Goal: Navigation & Orientation: Find specific page/section

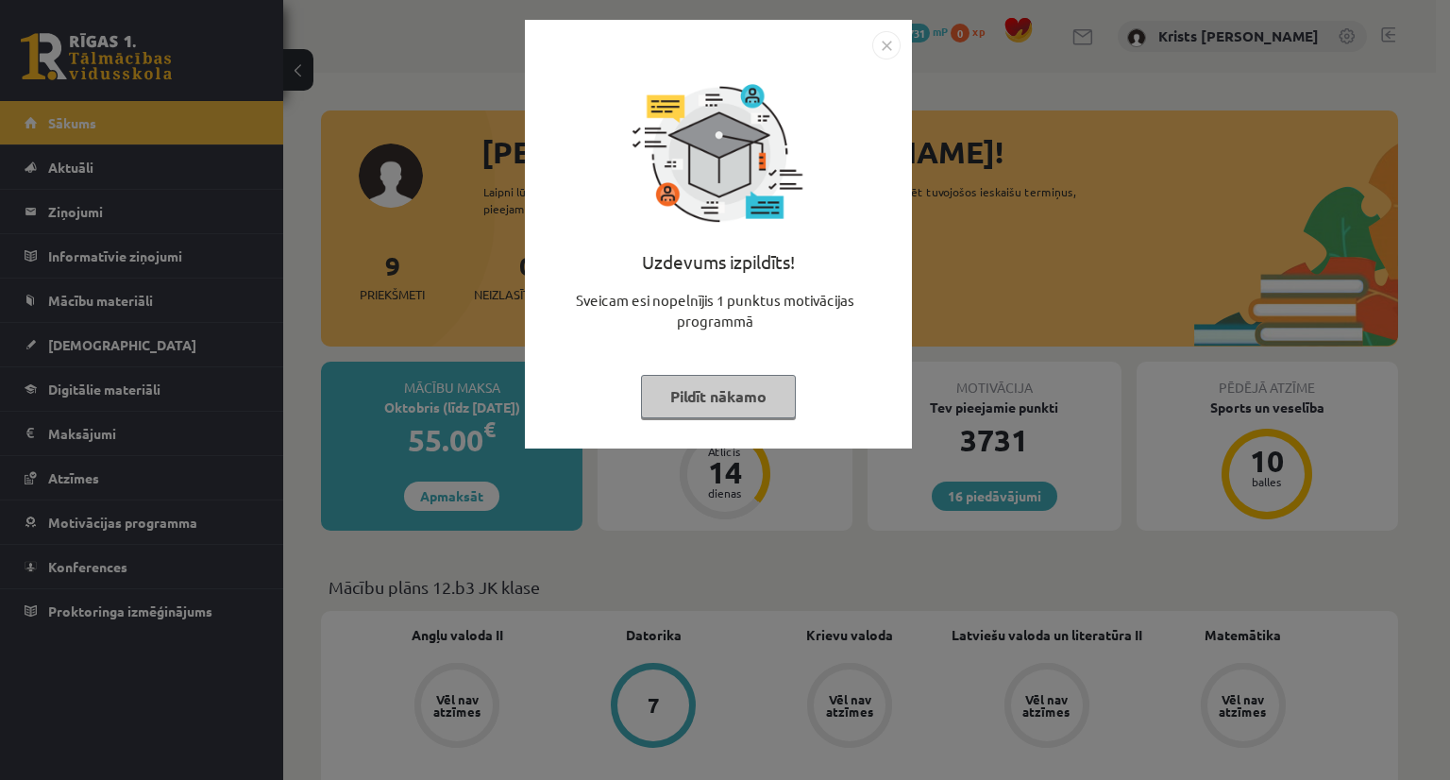
click at [713, 395] on button "Pildīt nākamo" at bounding box center [718, 396] width 155 height 43
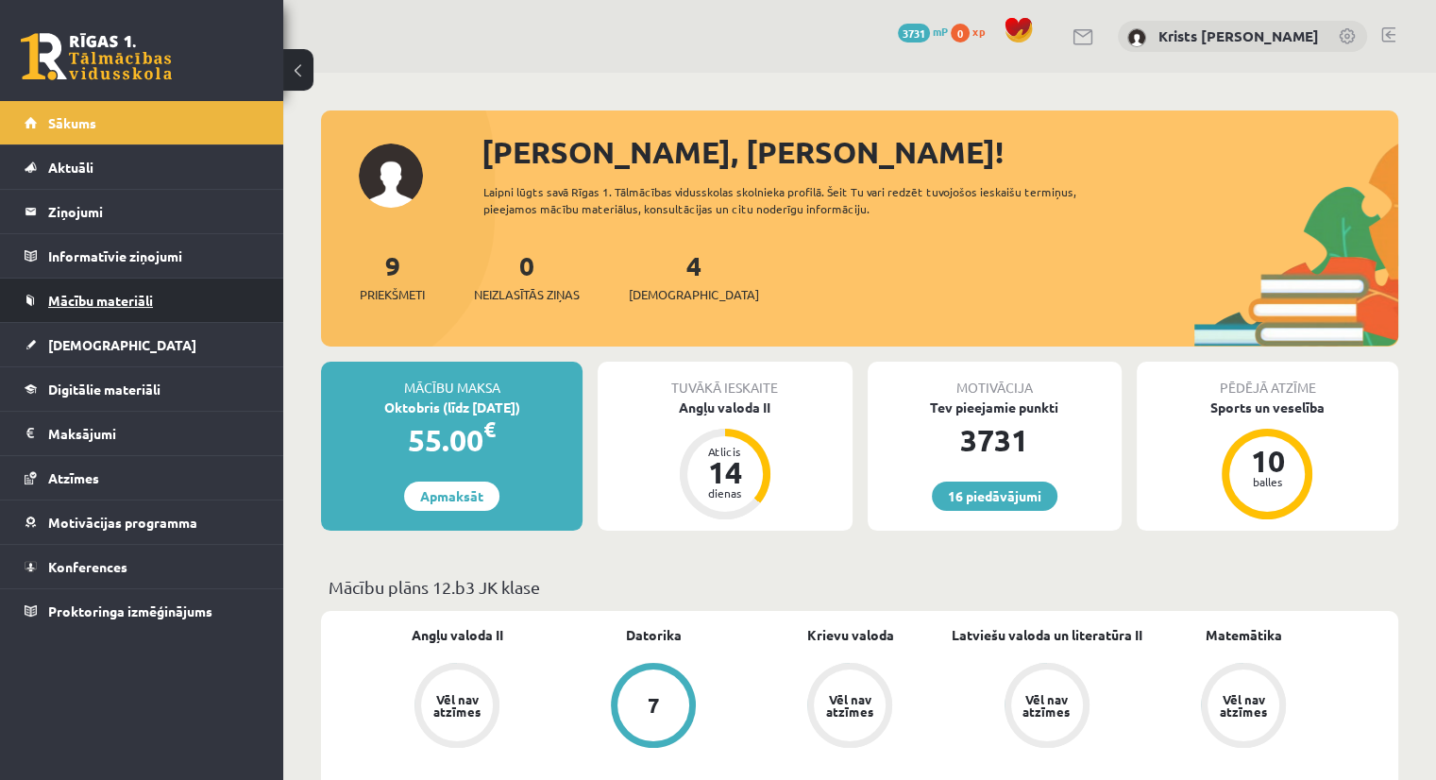
click at [102, 303] on span "Mācību materiāli" at bounding box center [100, 300] width 105 height 17
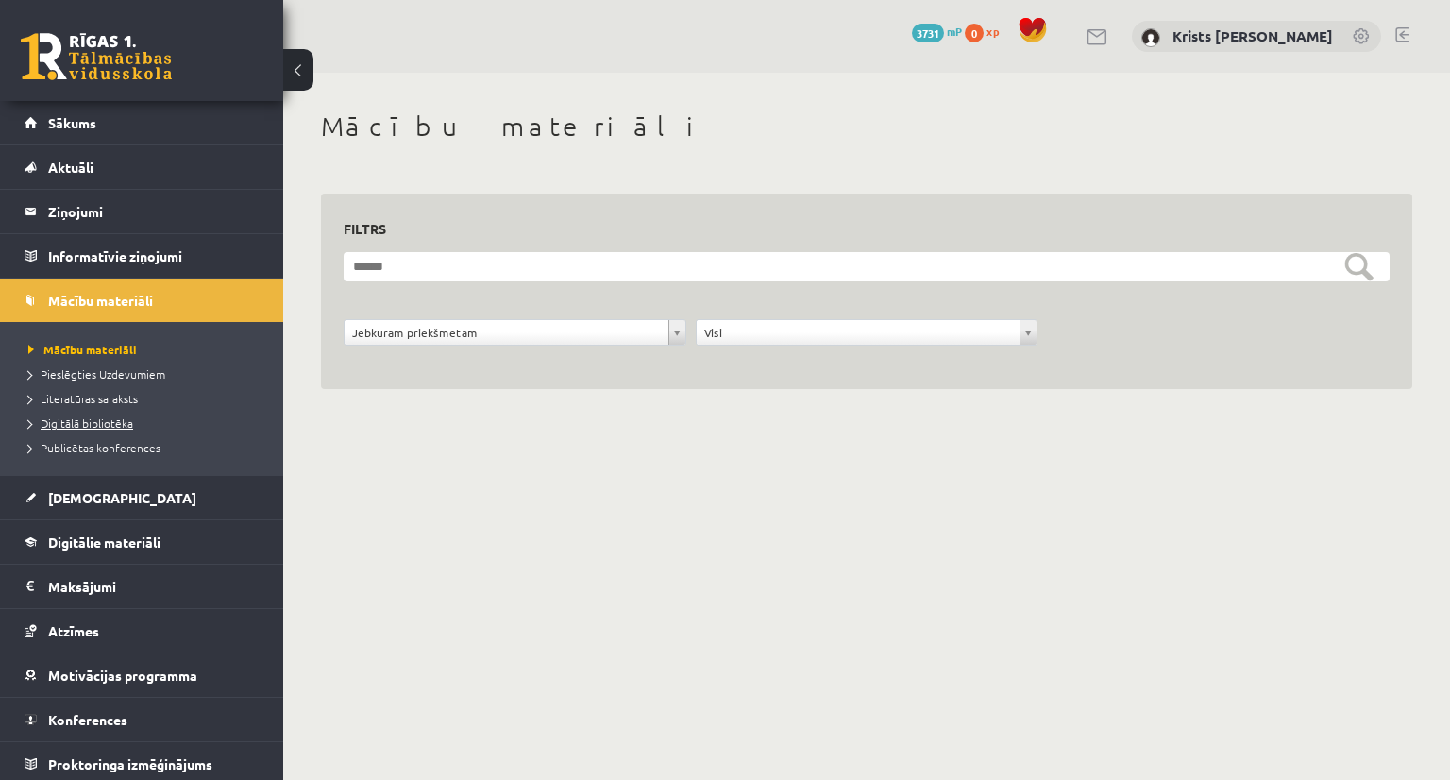
click at [106, 422] on span "Digitālā bibliotēka" at bounding box center [80, 422] width 105 height 15
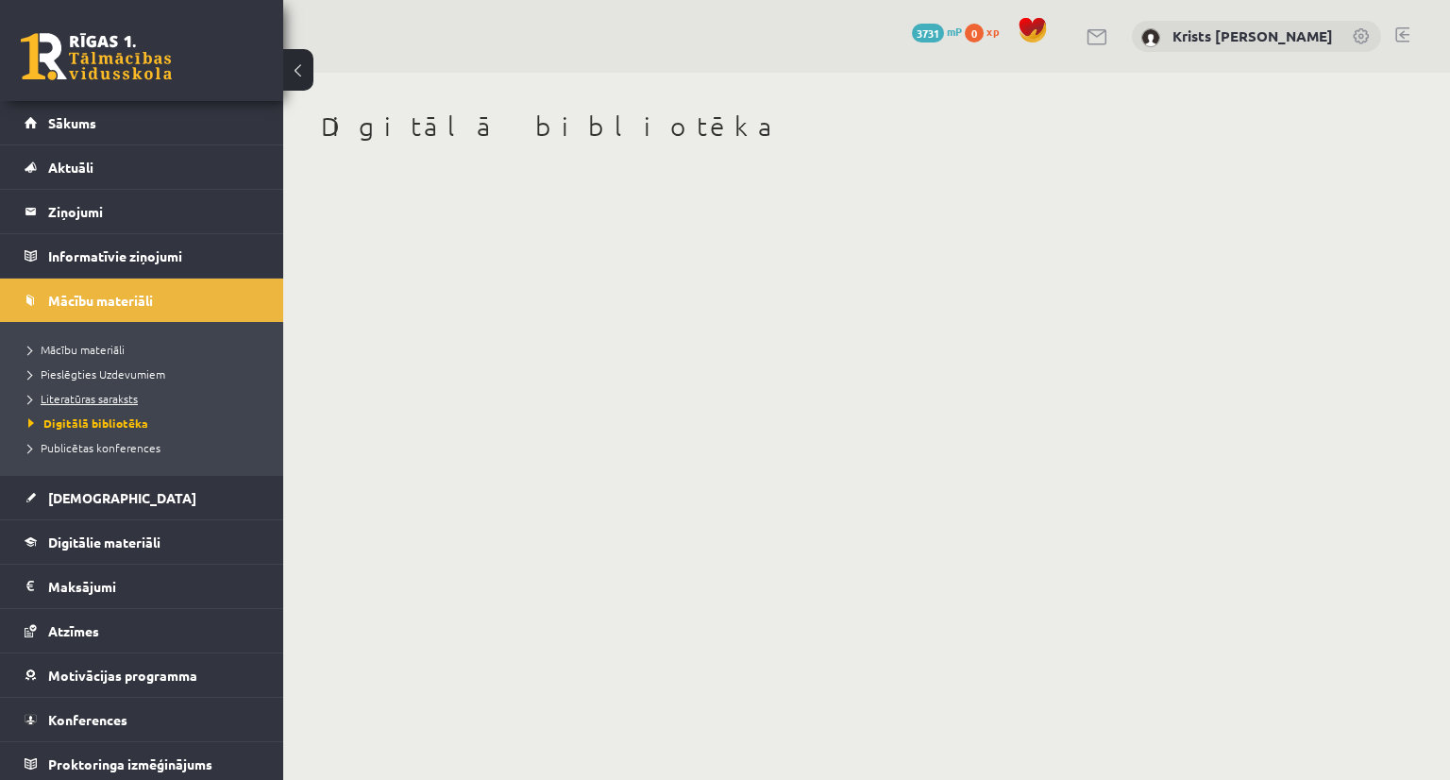
click at [97, 398] on span "Literatūras saraksts" at bounding box center [83, 398] width 110 height 15
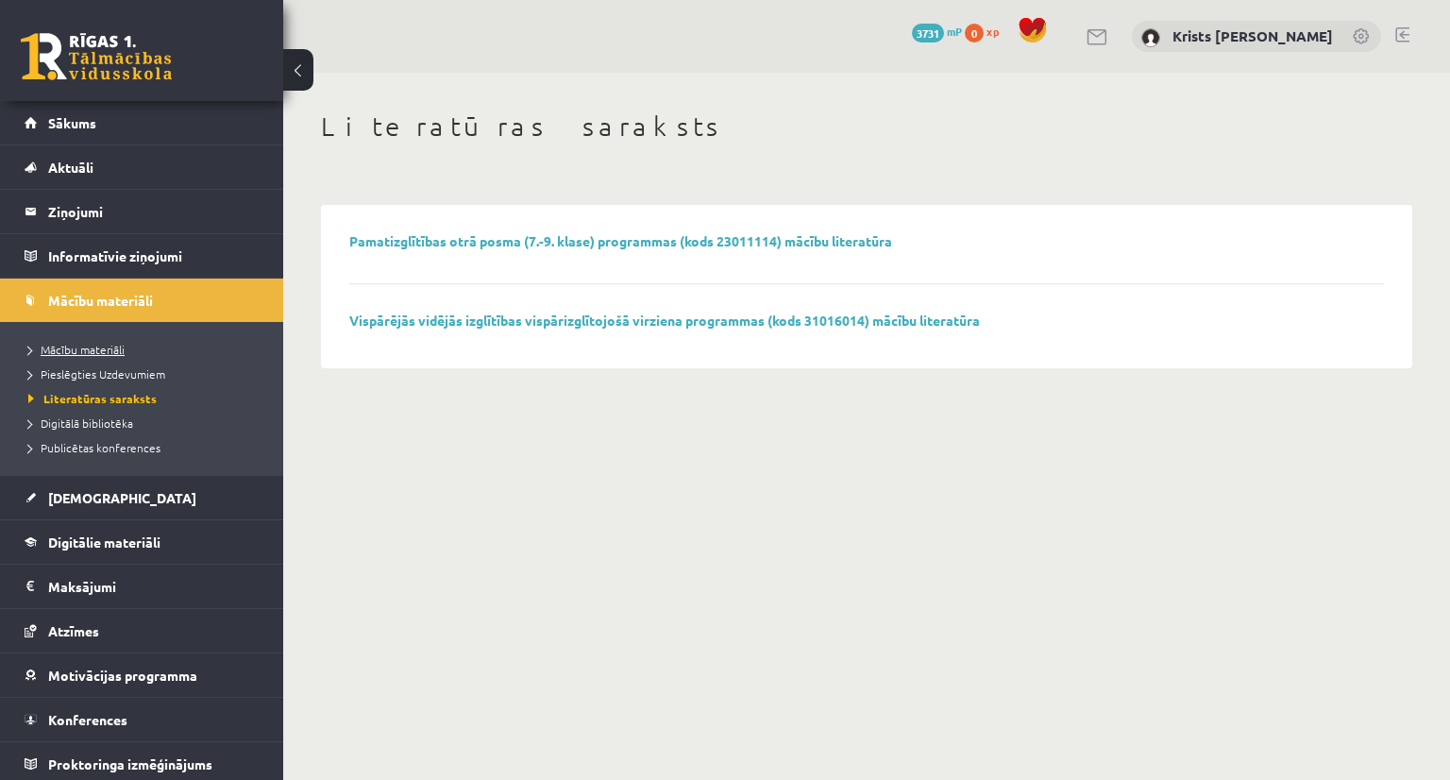
click at [106, 350] on span "Mācību materiāli" at bounding box center [76, 349] width 96 height 15
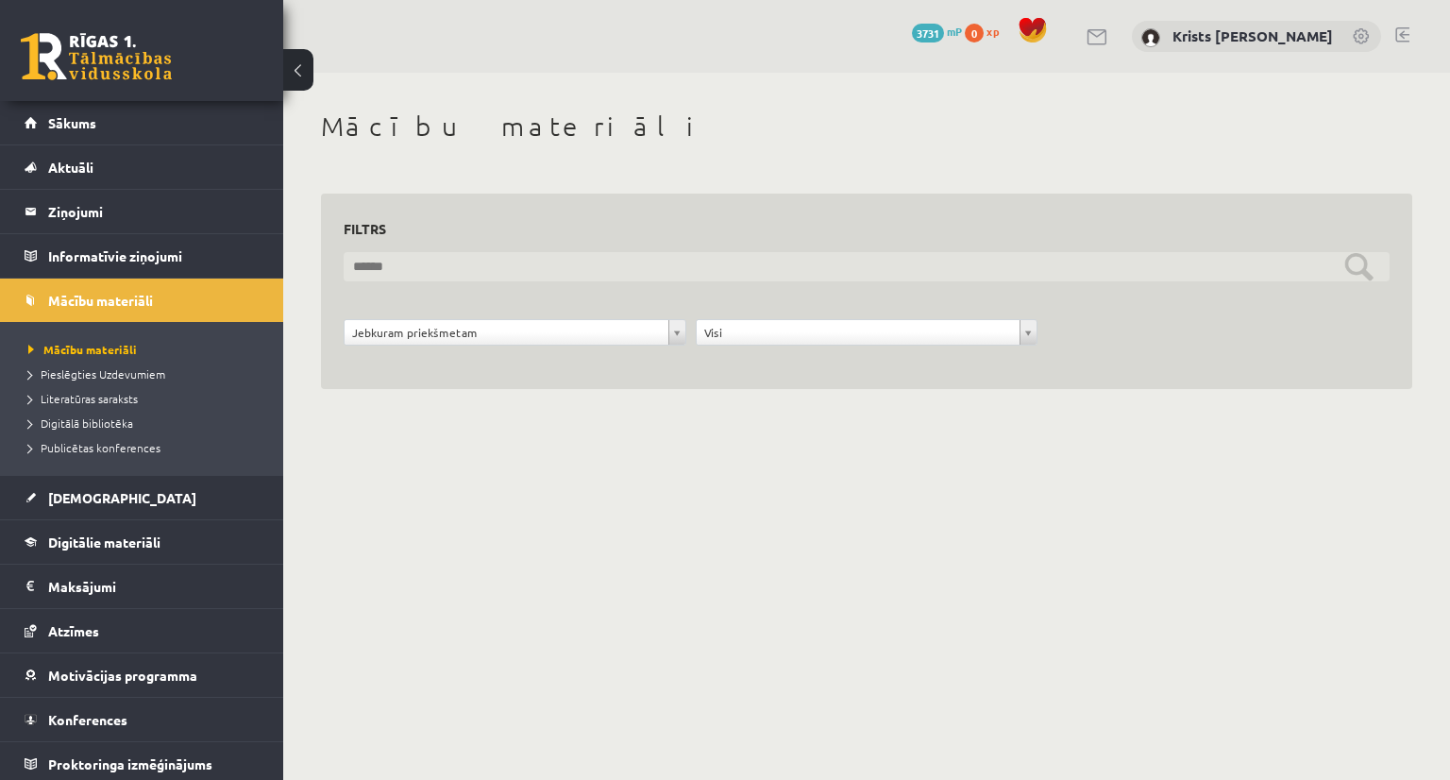
click at [606, 266] on input "text" at bounding box center [867, 266] width 1046 height 29
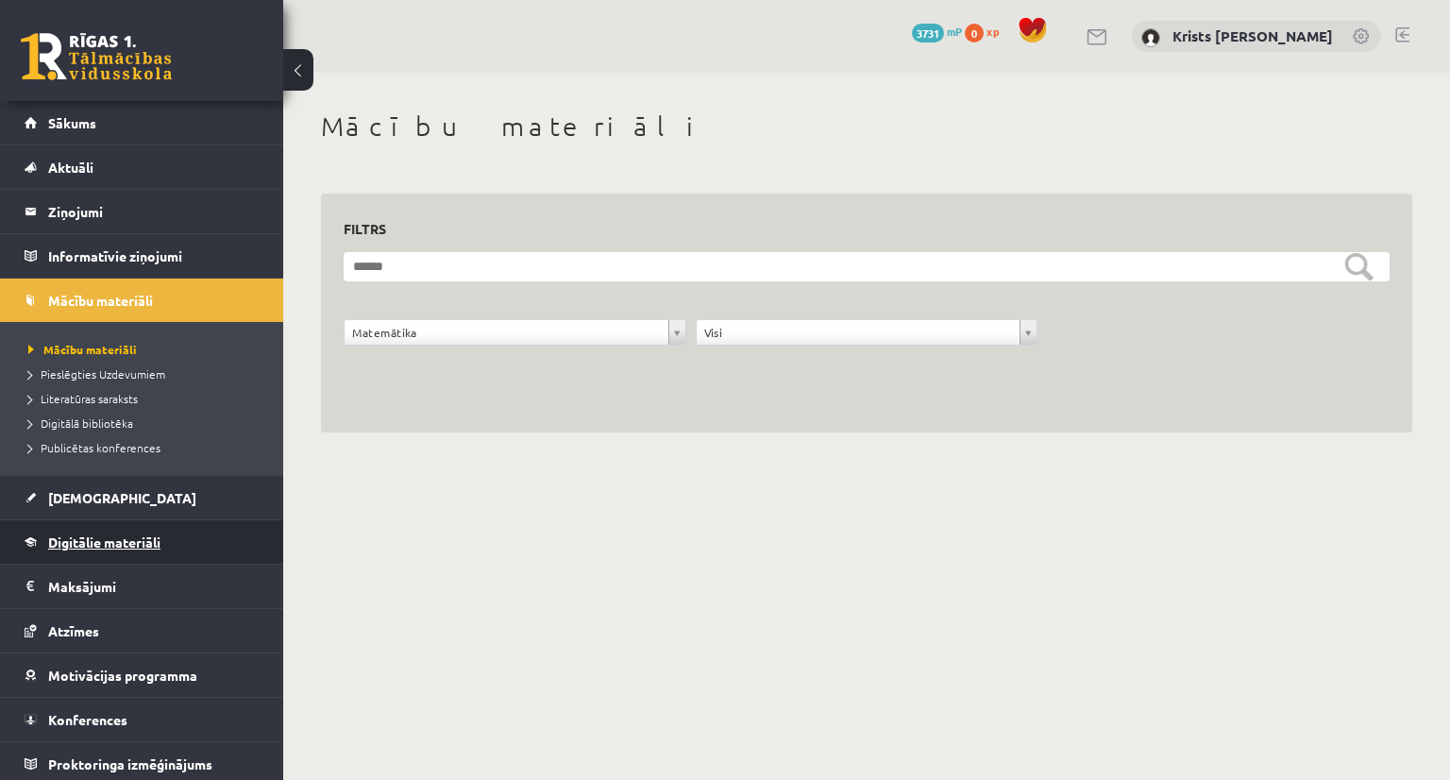
click at [131, 534] on span "Digitālie materiāli" at bounding box center [104, 541] width 112 height 17
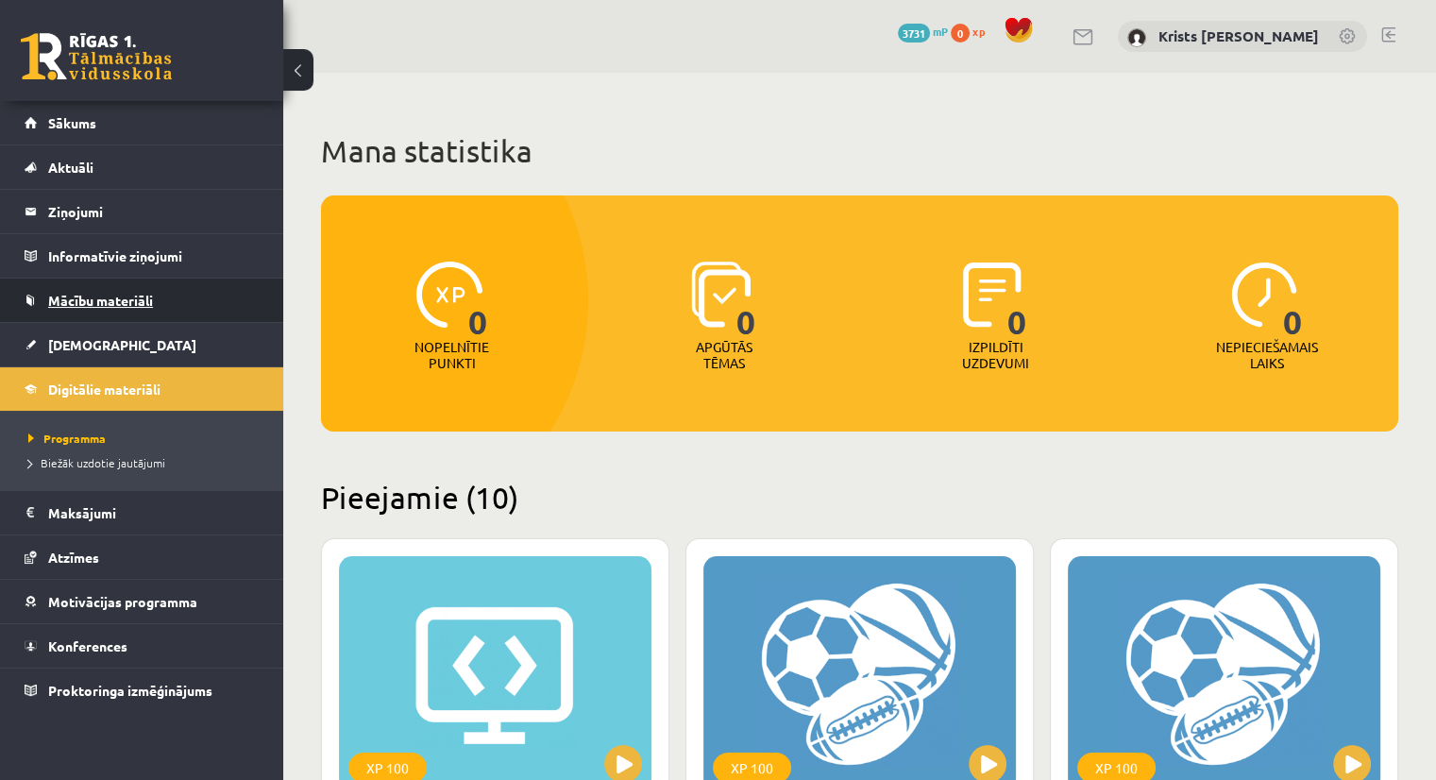
click at [126, 309] on link "Mācību materiāli" at bounding box center [142, 300] width 235 height 43
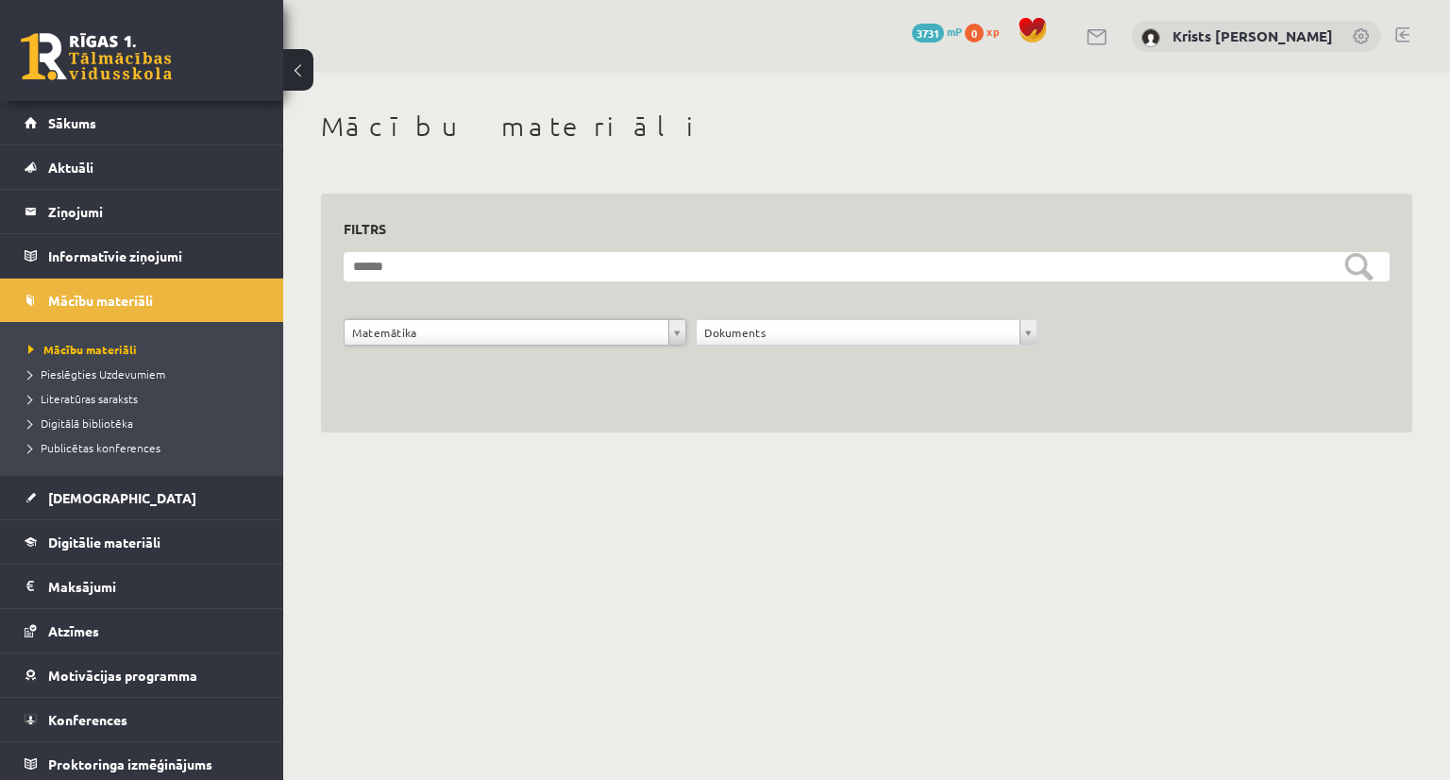
click at [1010, 126] on h1 "Mācību materiāli" at bounding box center [866, 126] width 1091 height 32
click at [108, 205] on legend "Ziņojumi 0" at bounding box center [153, 211] width 211 height 43
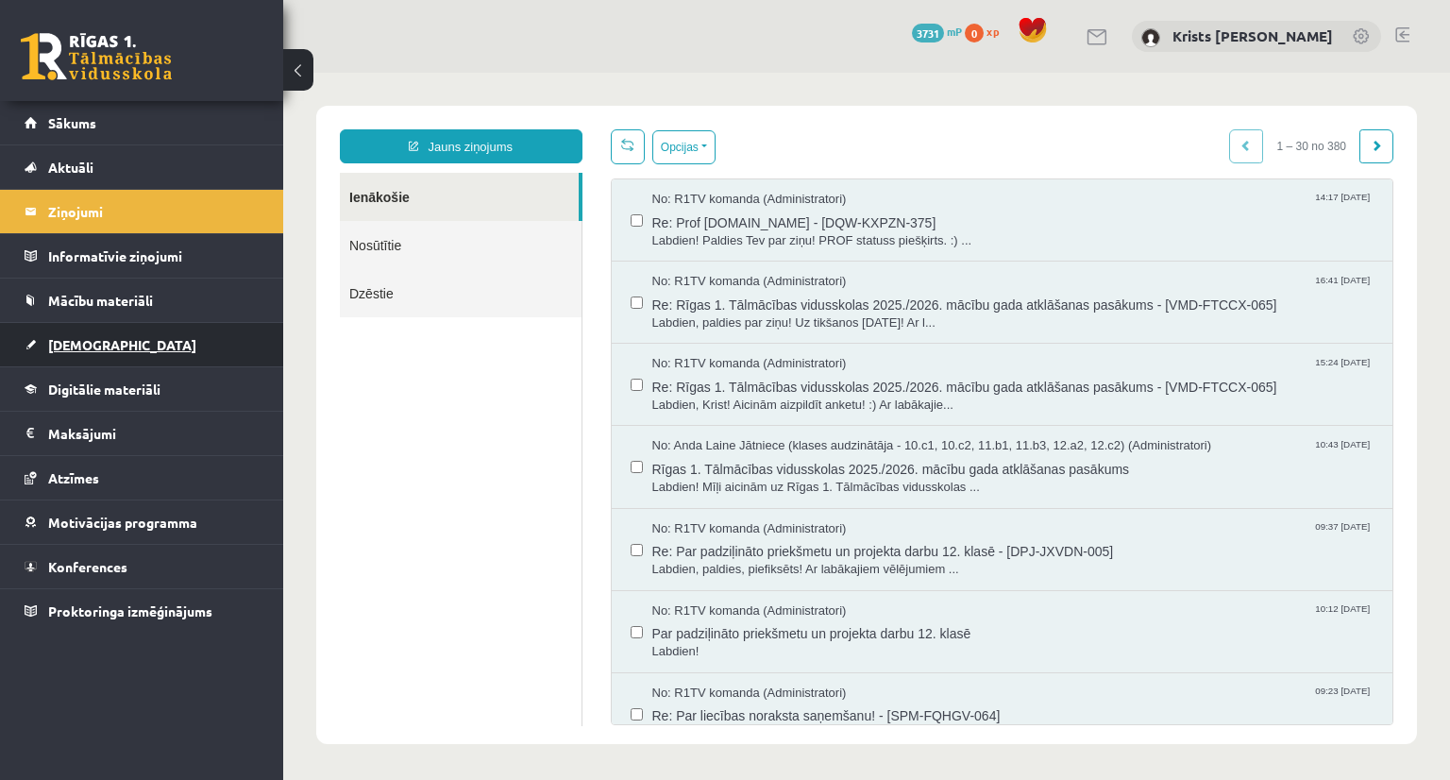
click at [109, 339] on link "[DEMOGRAPHIC_DATA]" at bounding box center [142, 344] width 235 height 43
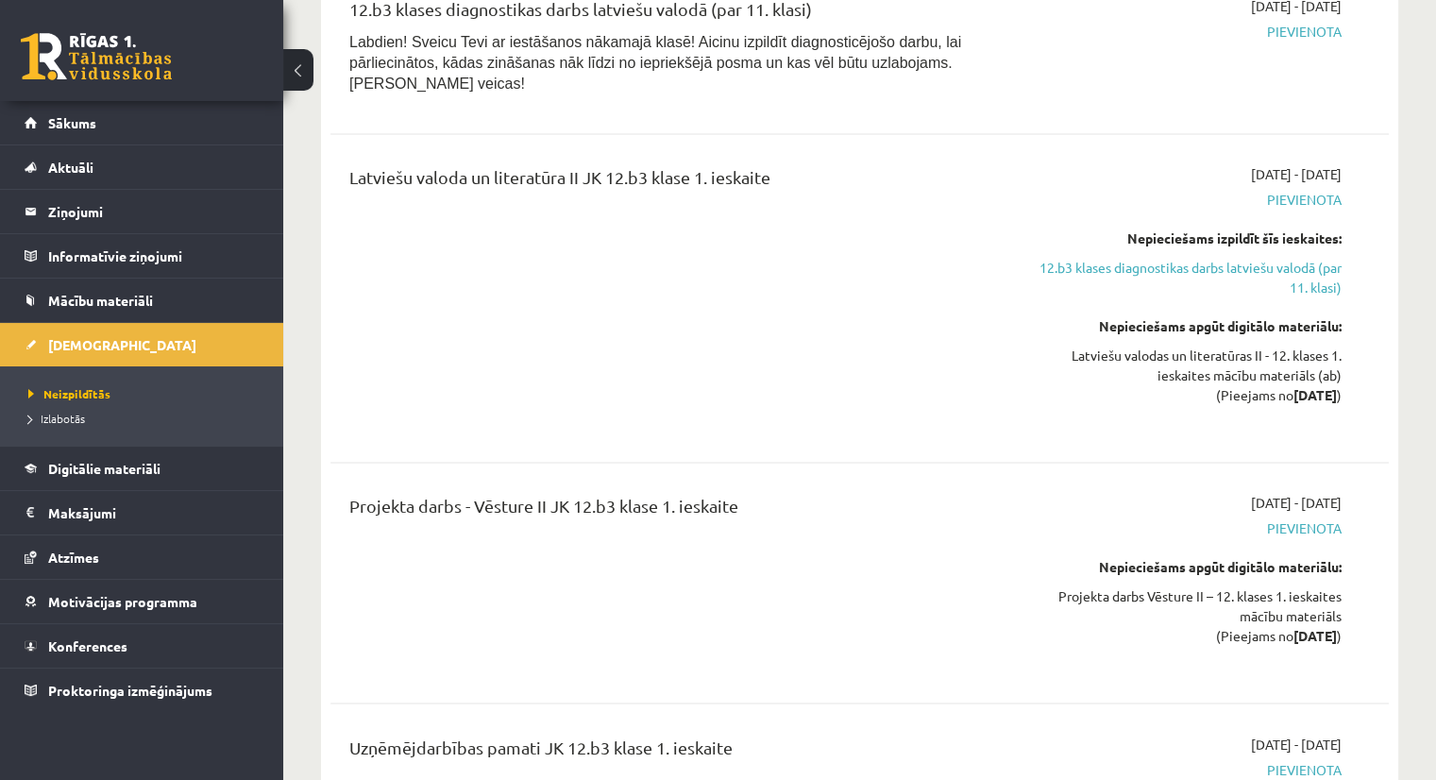
scroll to position [2989, 0]
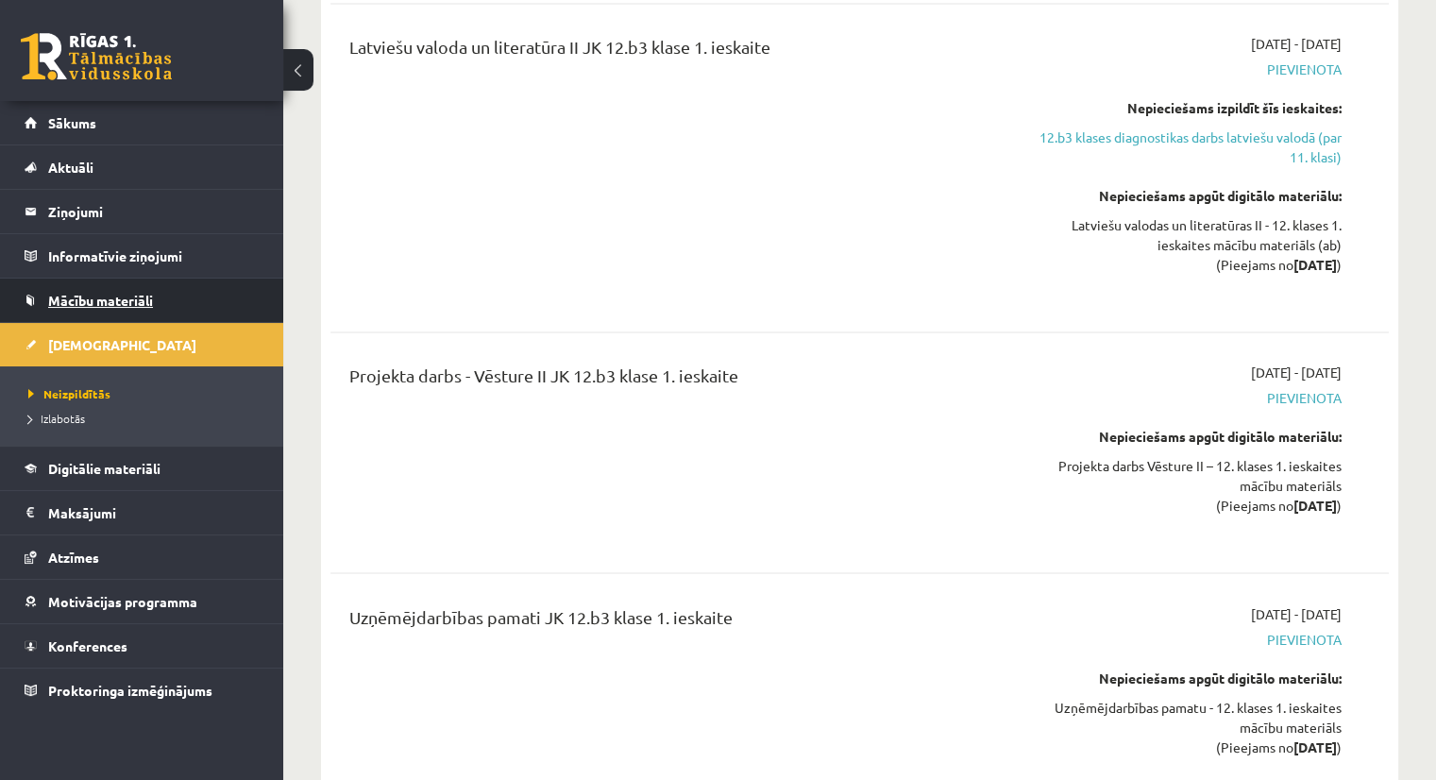
click at [113, 296] on span "Mācību materiāli" at bounding box center [100, 300] width 105 height 17
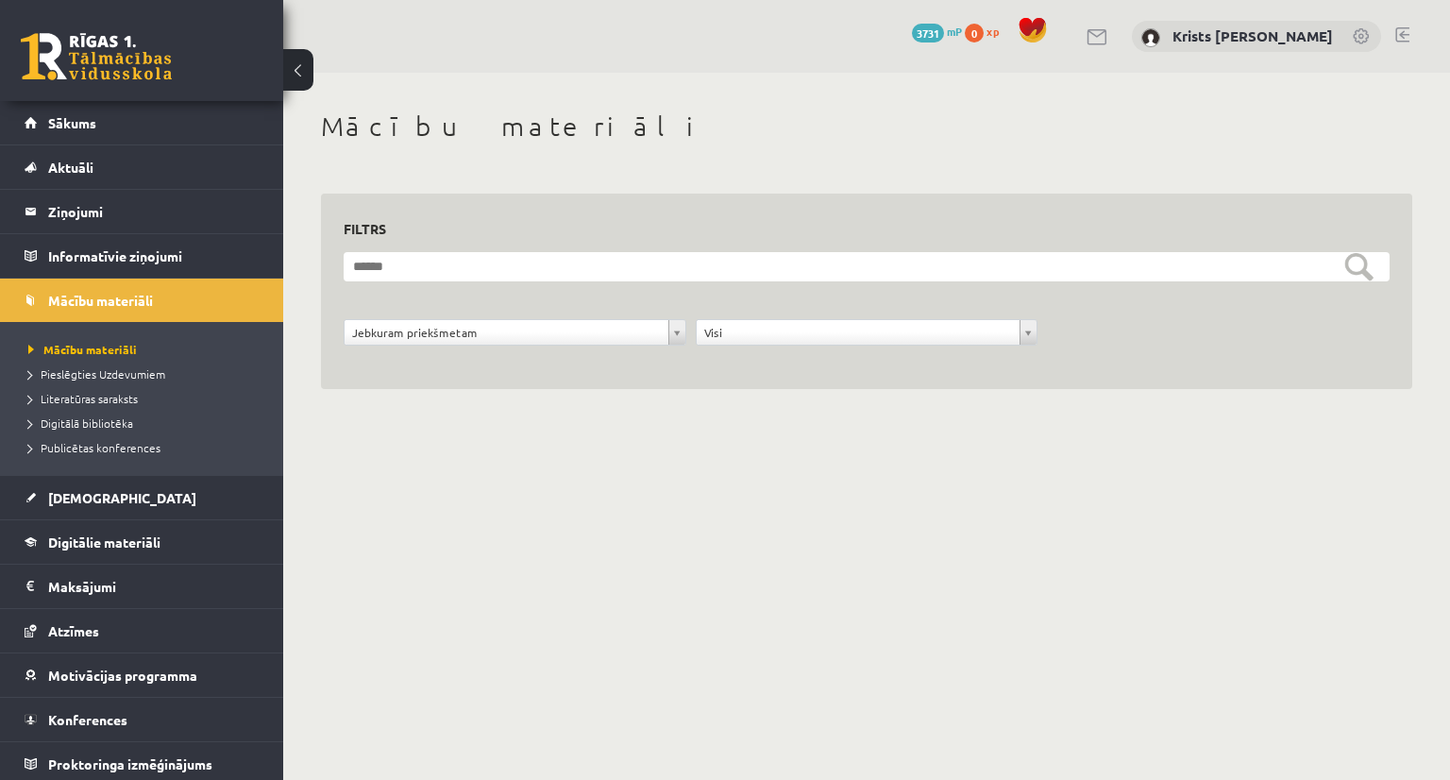
click at [719, 109] on div "**********" at bounding box center [866, 271] width 1167 height 397
click at [76, 544] on span "Digitālie materiāli" at bounding box center [104, 541] width 112 height 17
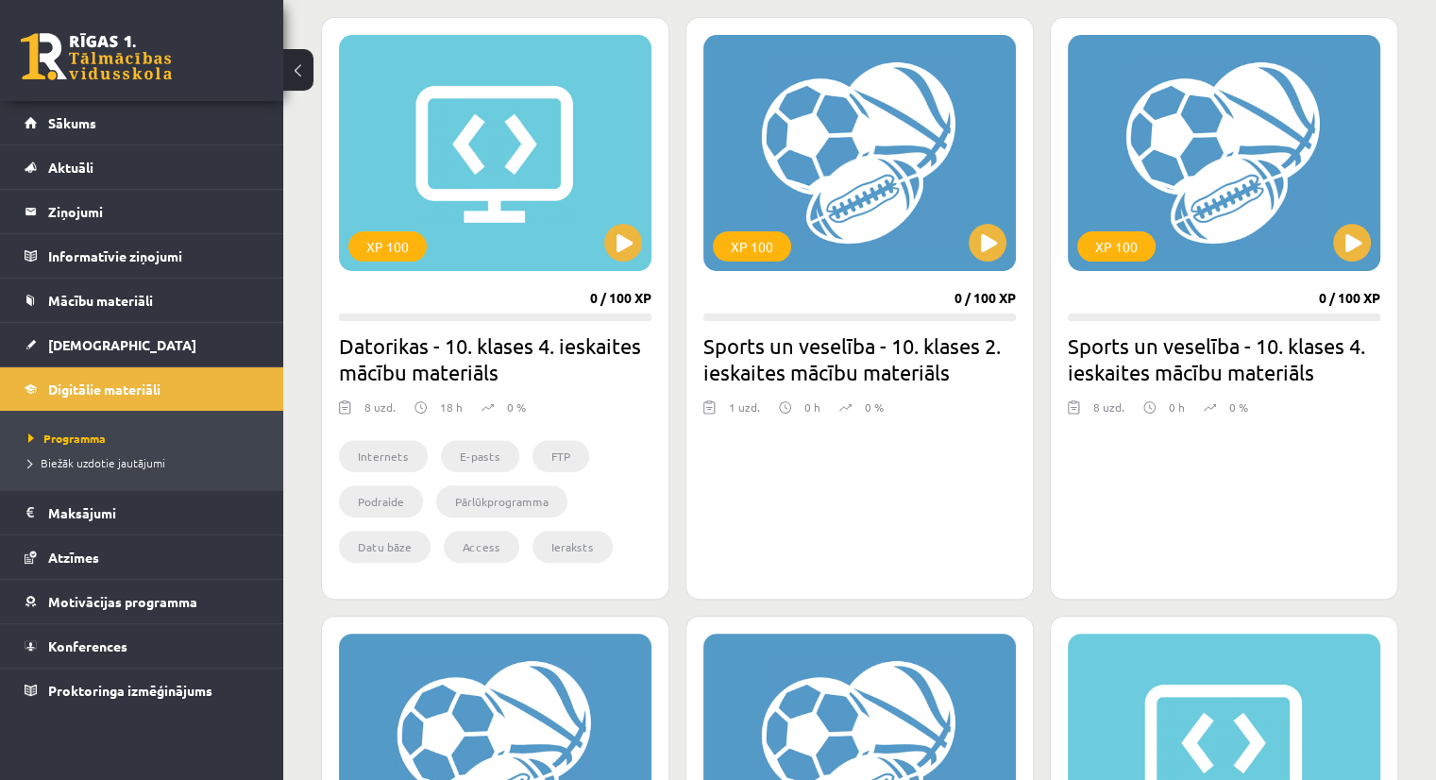
scroll to position [472, 0]
